Goal: Task Accomplishment & Management: Manage account settings

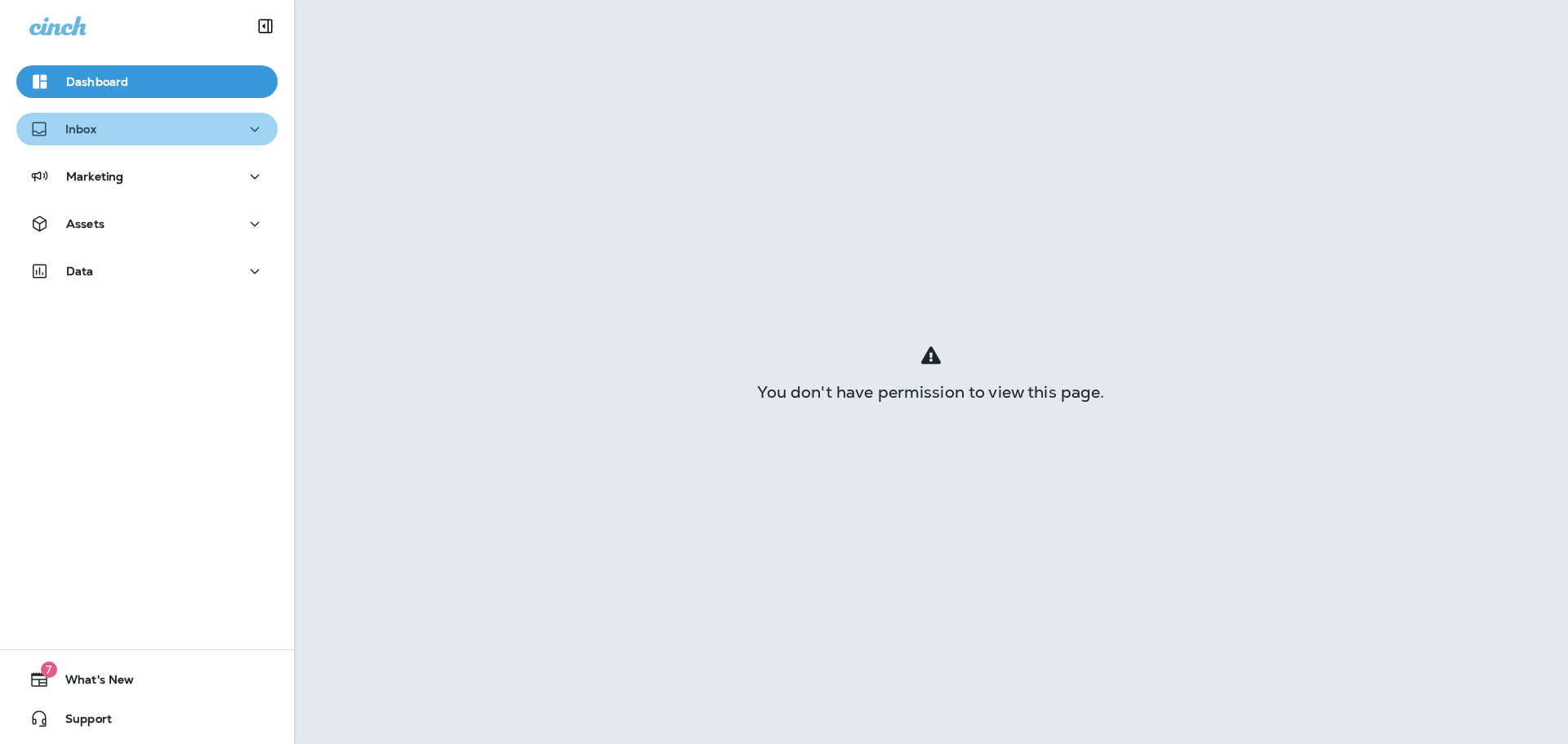
click at [158, 123] on div "Inbox" at bounding box center [147, 130] width 236 height 20
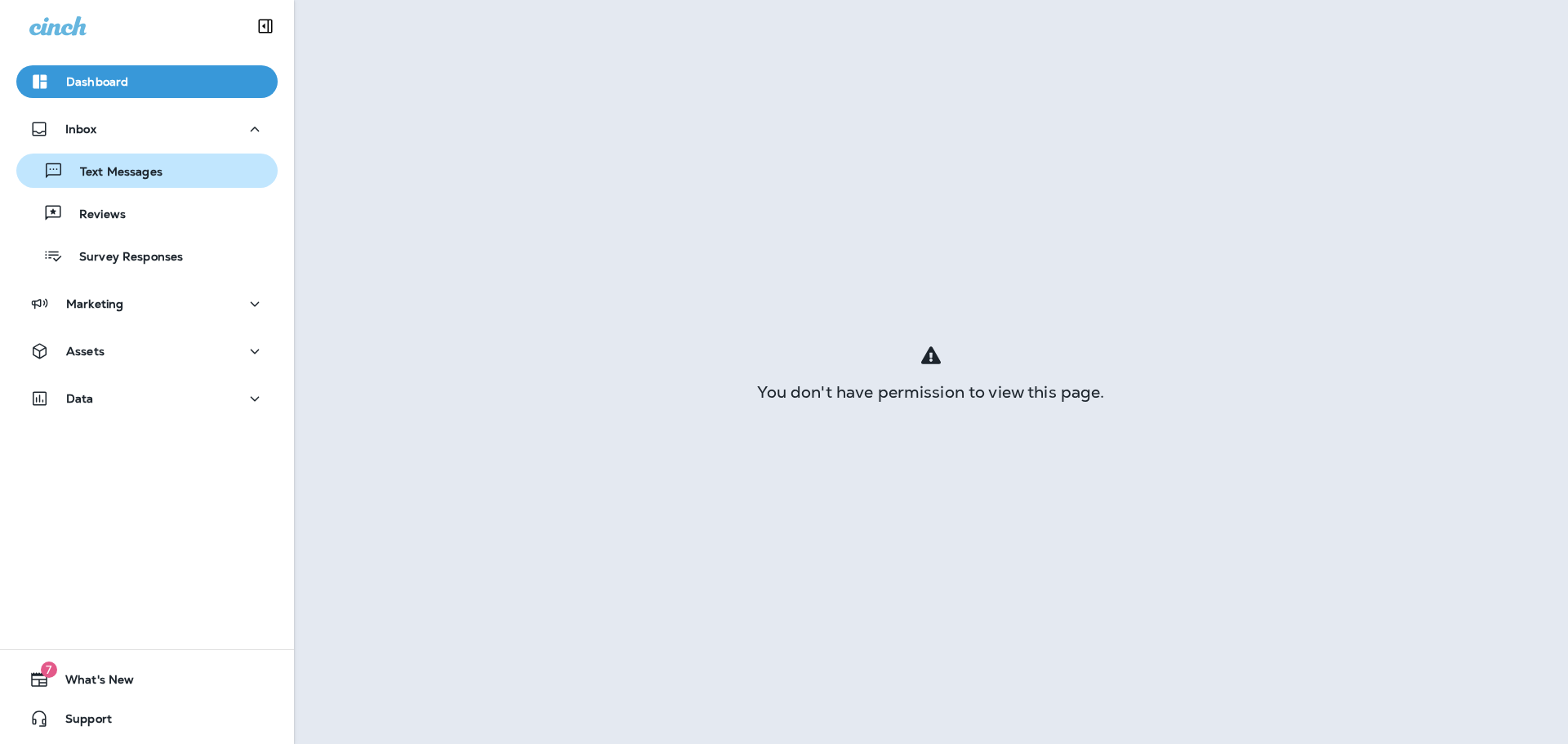
click at [154, 167] on p "Text Messages" at bounding box center [113, 173] width 99 height 16
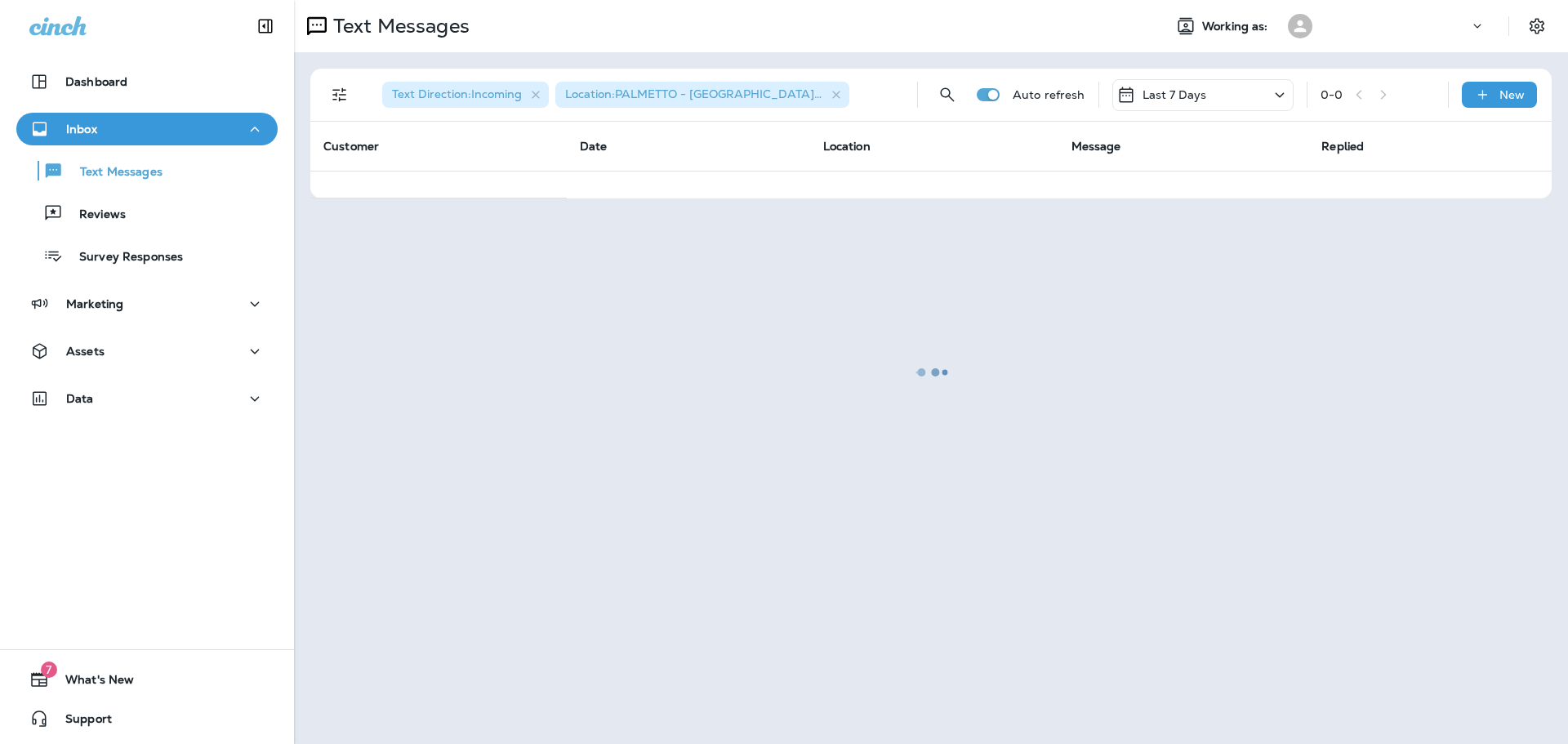
click at [339, 94] on div at bounding box center [931, 372] width 1270 height 740
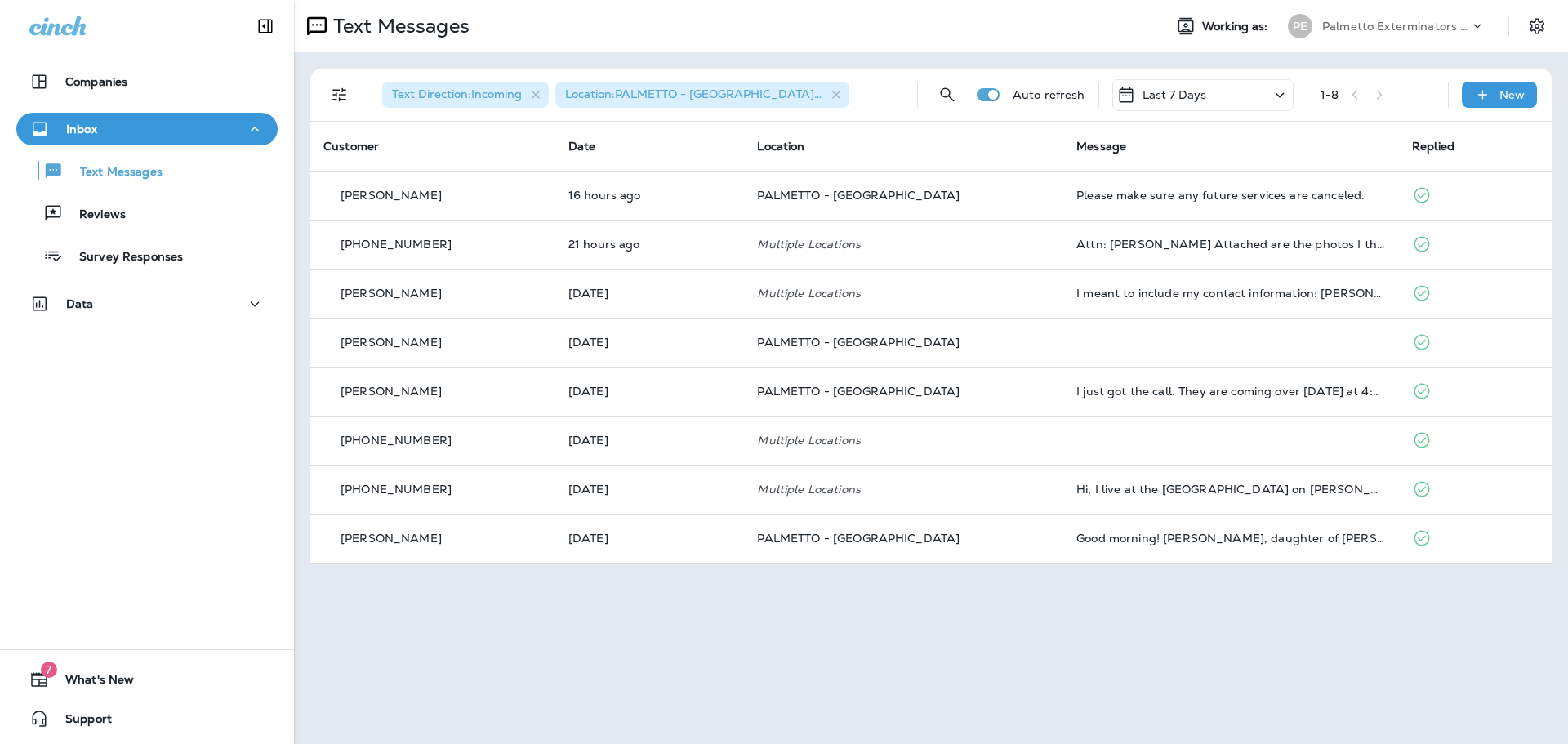
click at [336, 91] on icon "Filters" at bounding box center [339, 94] width 19 height 19
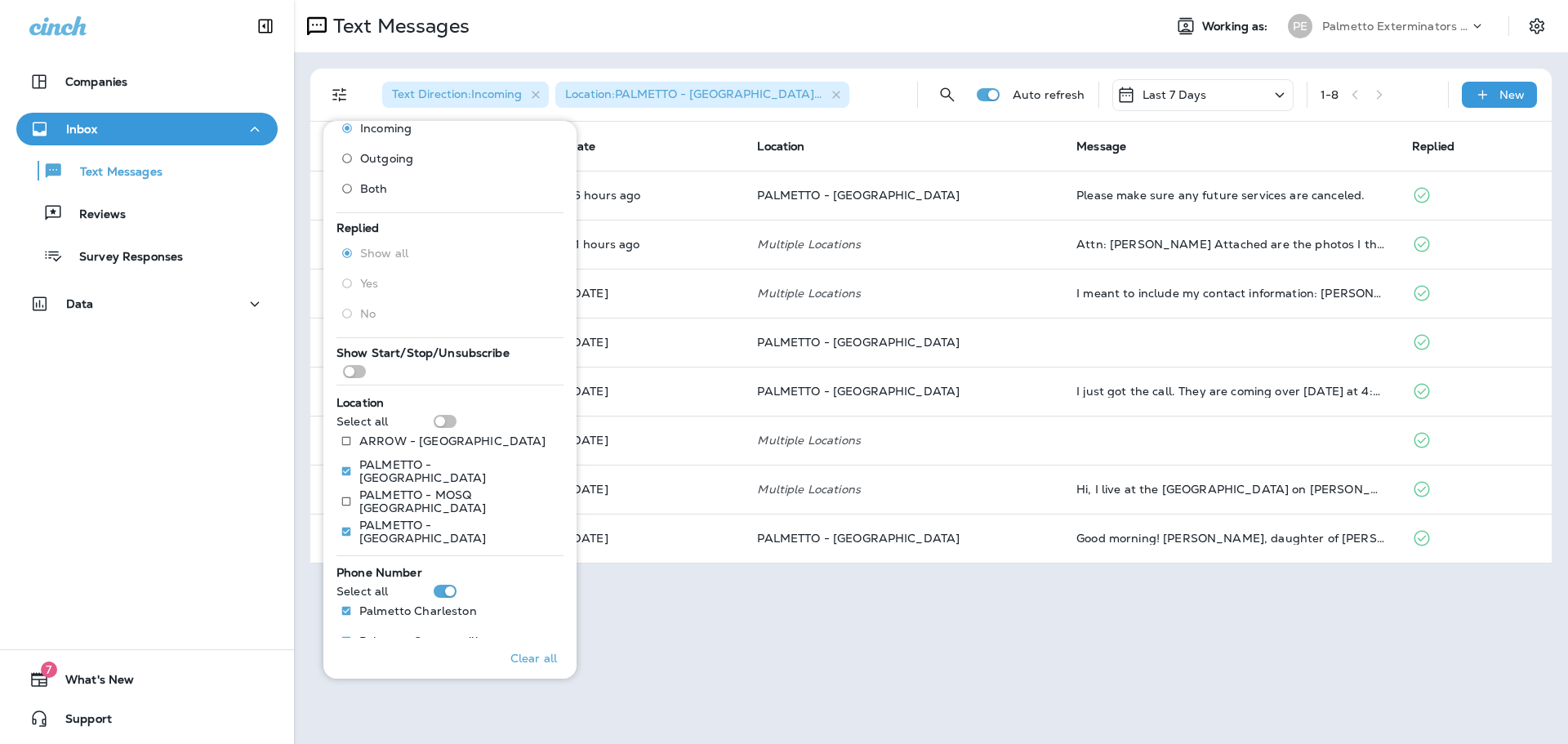
scroll to position [55, 0]
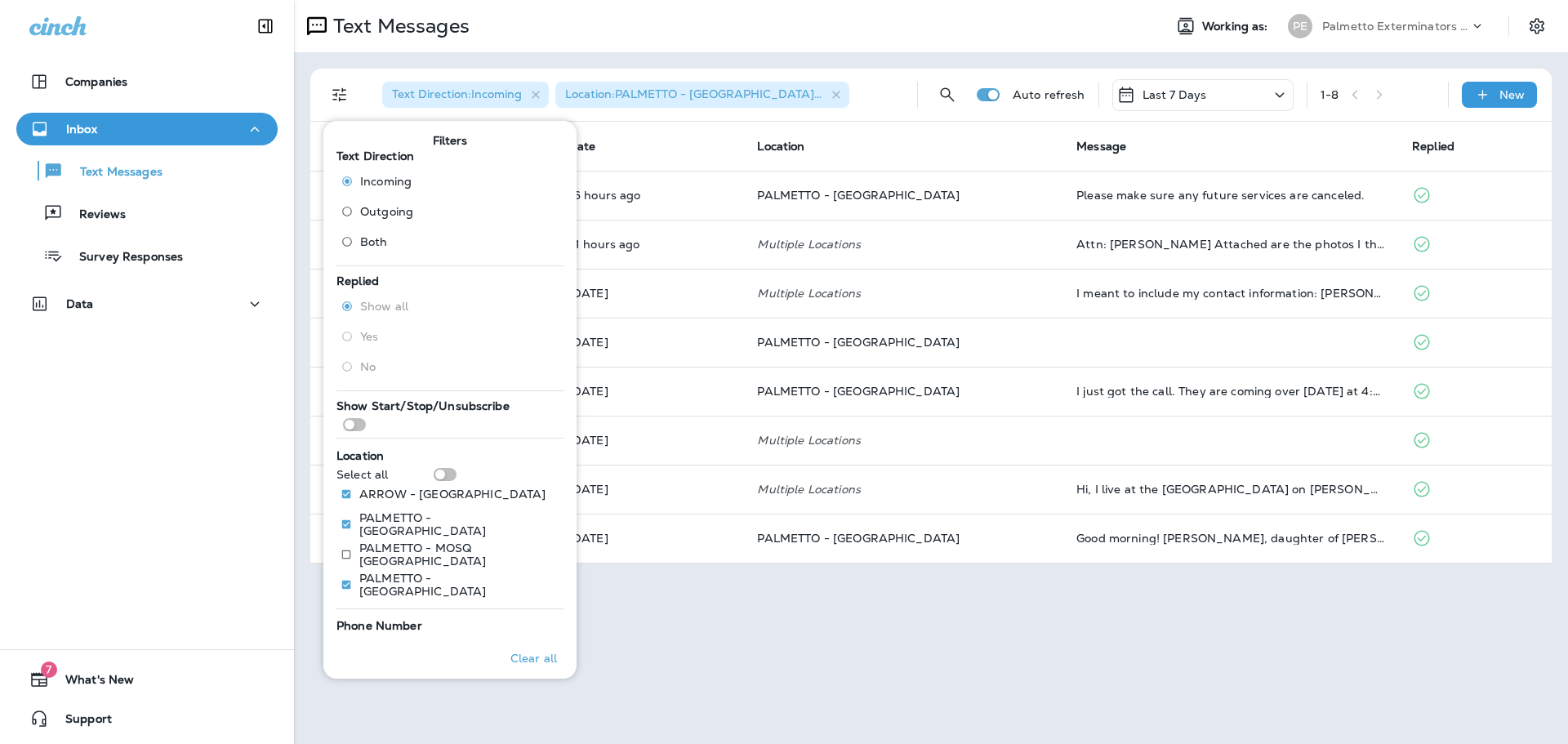
click at [736, 632] on div "Text Messages Working as: PE Palmetto Exterminators LLC Text Direction : Incomi…" at bounding box center [931, 372] width 1274 height 744
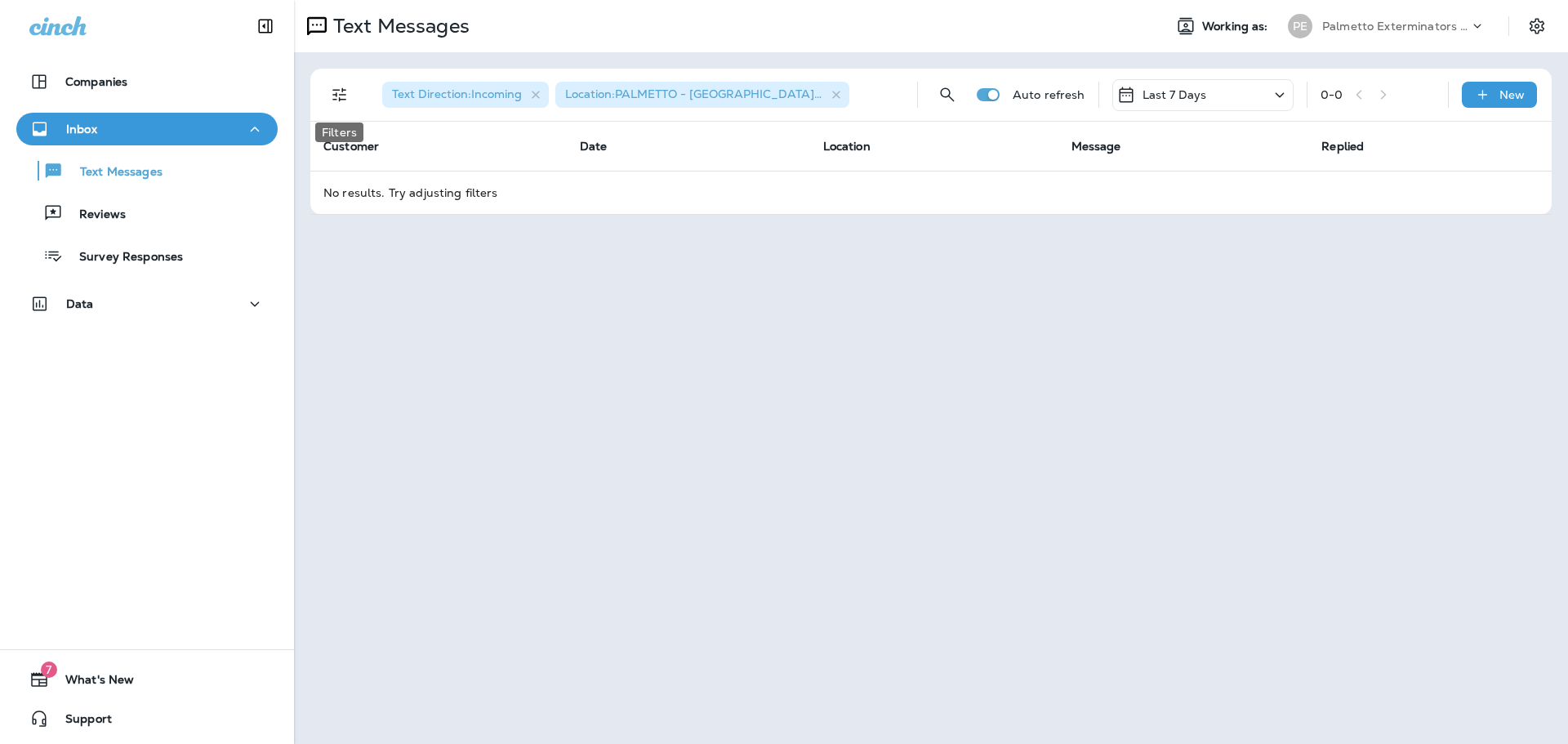
click at [346, 94] on icon "Filters" at bounding box center [339, 94] width 19 height 19
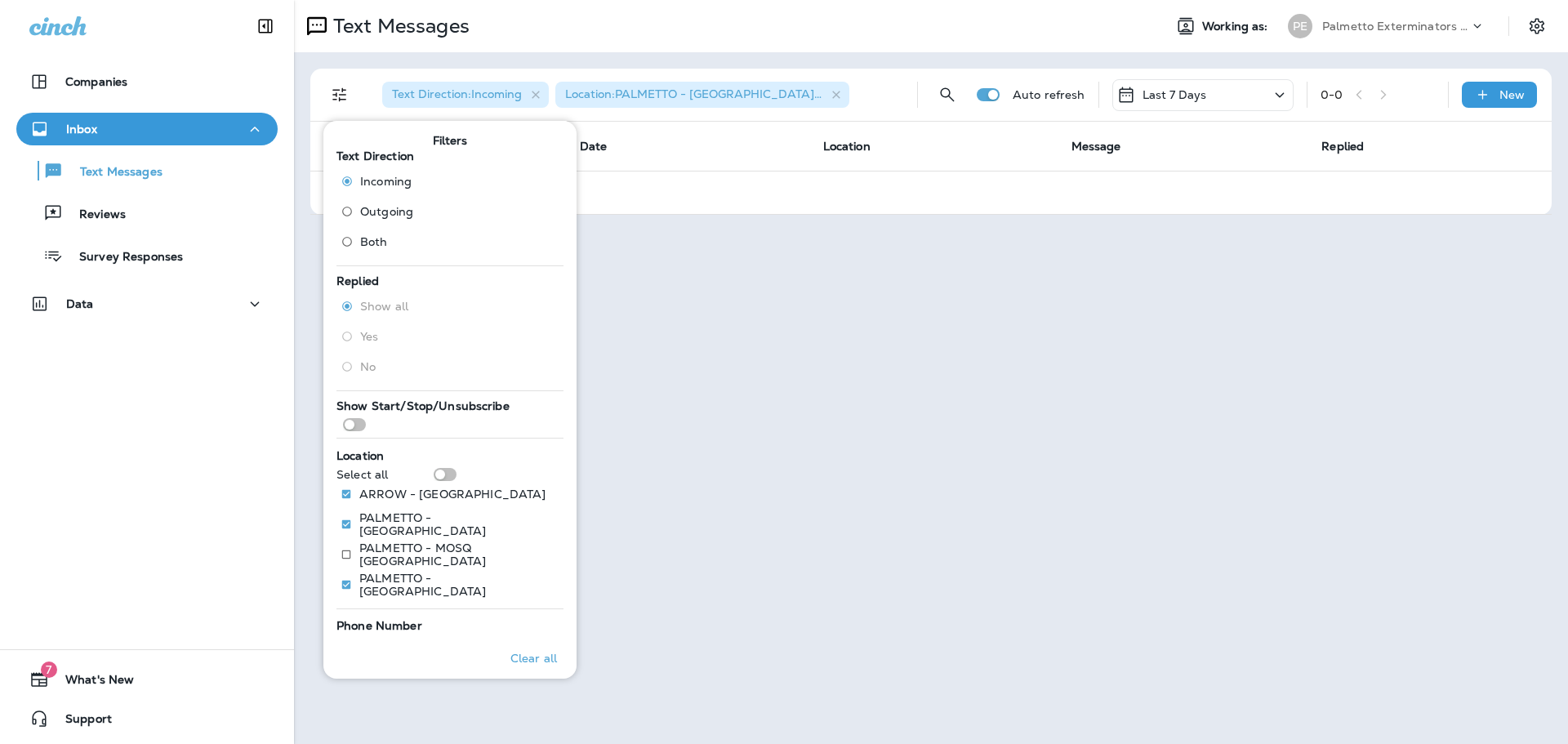
click at [731, 167] on th "Date" at bounding box center [689, 146] width 243 height 49
